Goal: Task Accomplishment & Management: Manage account settings

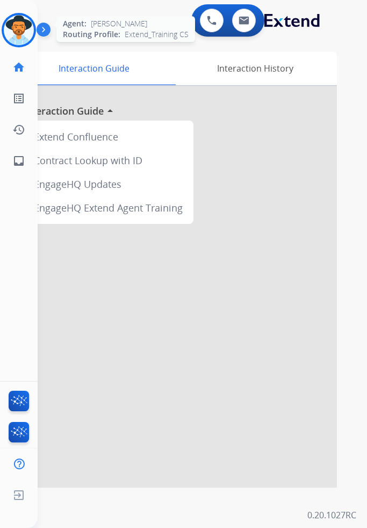
click at [23, 37] on img at bounding box center [19, 30] width 30 height 30
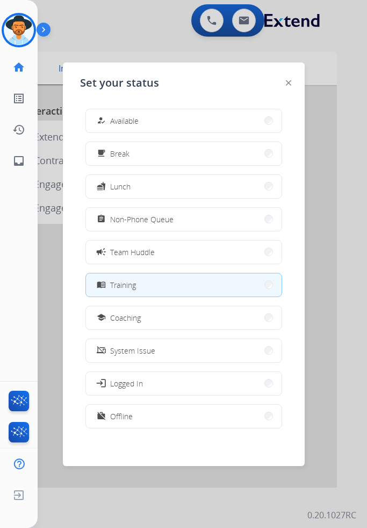
click at [188, 202] on div "how_to_reg Available free_breakfast Break fastfood Lunch assignment Non-Phone Q…" at bounding box center [184, 269] width 208 height 339
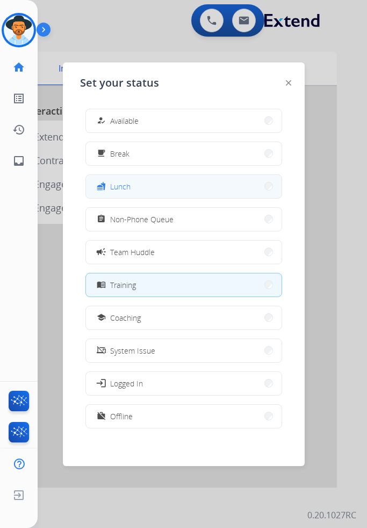
click at [193, 187] on button "fastfood Lunch" at bounding box center [184, 186] width 196 height 23
